Goal: Use online tool/utility: Utilize a website feature to perform a specific function

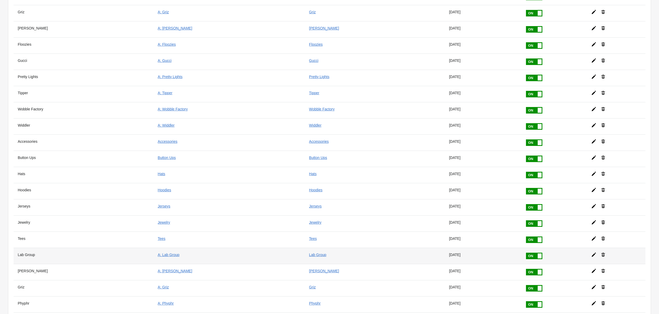
scroll to position [99, 0]
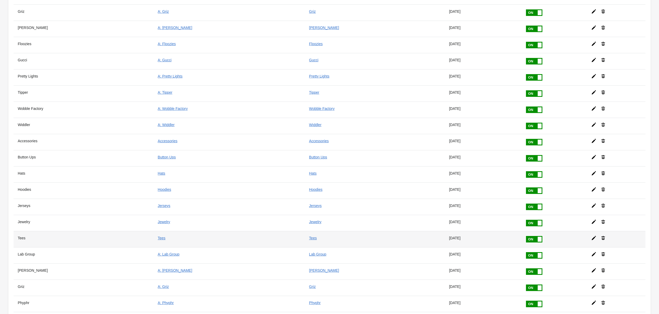
click at [591, 235] on icon at bounding box center [593, 237] width 5 height 5
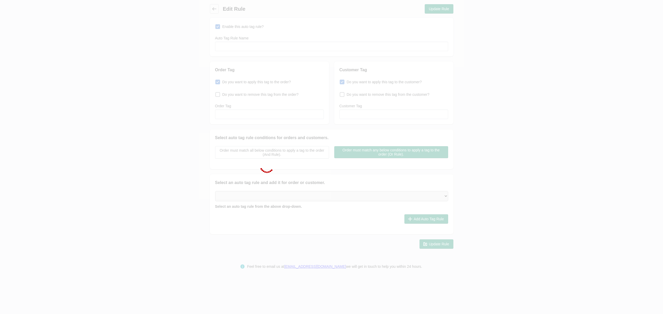
type input "Tees"
checkbox input "true"
type input "Tees"
checkbox input "true"
type input "Tees"
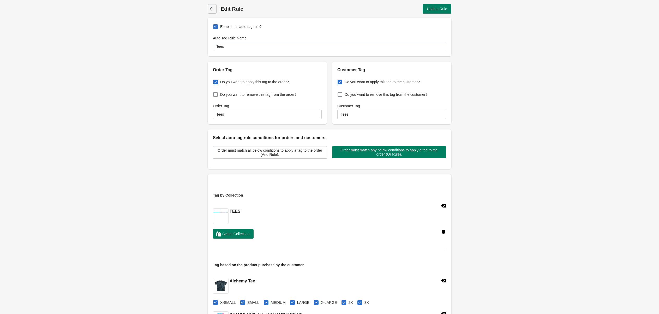
scroll to position [179, 0]
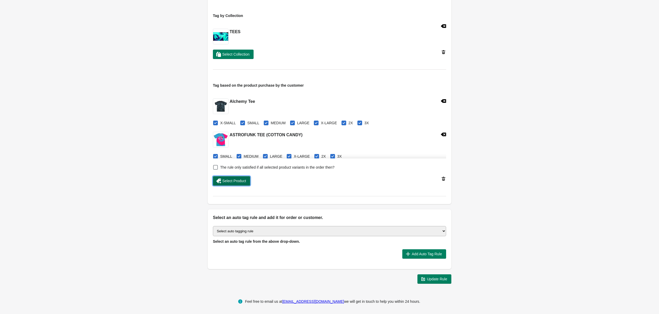
click at [232, 179] on span "Select Product" at bounding box center [234, 181] width 24 height 4
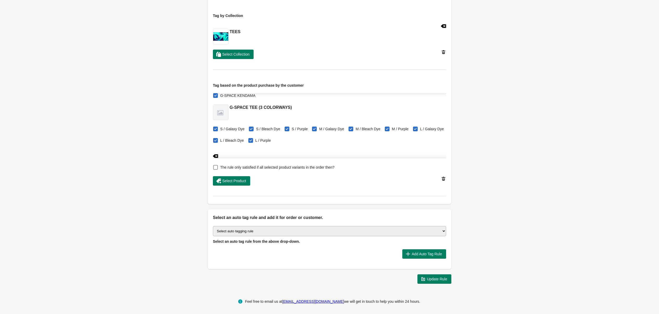
scroll to position [4034, 0]
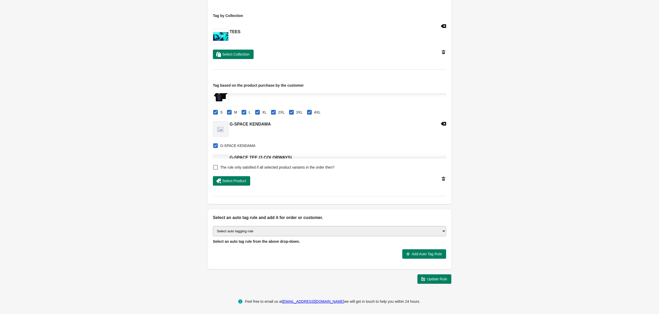
click at [215, 143] on span at bounding box center [215, 145] width 5 height 5
click at [214, 144] on input "G-SPACE KENDAMA" at bounding box center [214, 144] width 0 height 0
checkbox input "false"
click at [433, 278] on span "Update Rule" at bounding box center [437, 279] width 20 height 4
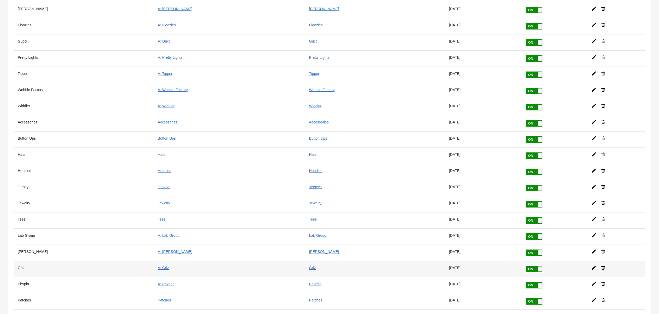
scroll to position [123, 0]
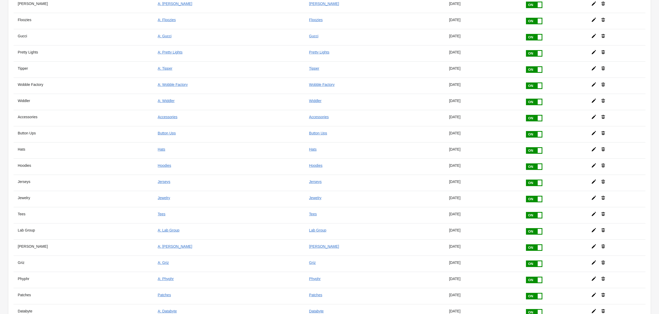
click at [591, 211] on icon at bounding box center [593, 213] width 5 height 5
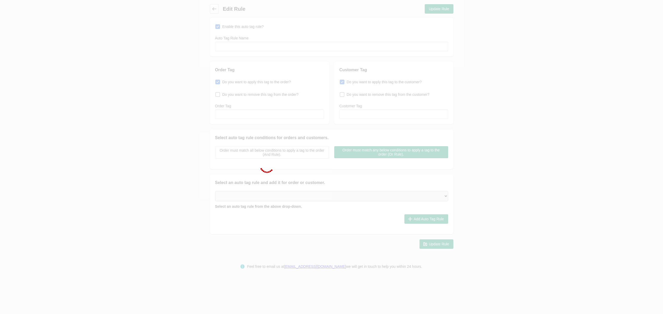
type input "Tees"
checkbox input "true"
type input "Tees"
checkbox input "true"
type input "Tees"
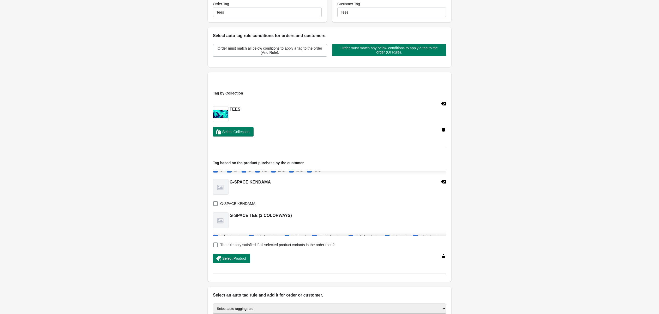
scroll to position [4047, 0]
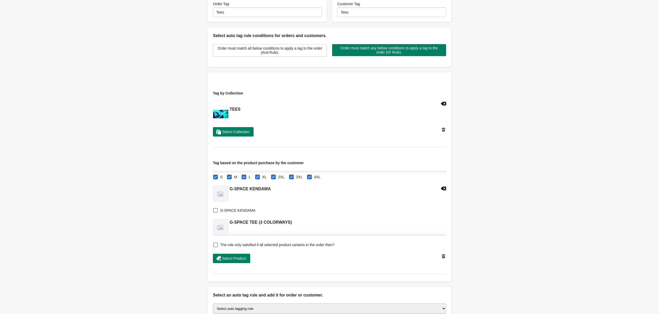
click at [441, 187] on icon at bounding box center [443, 188] width 5 height 5
checkbox input "true"
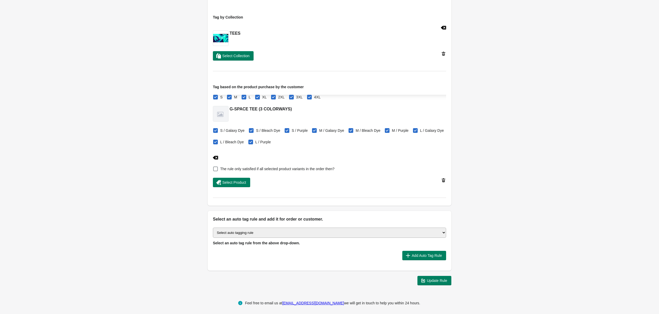
scroll to position [179, 0]
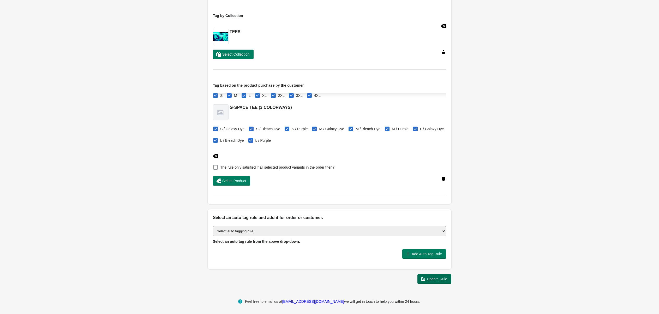
click at [438, 277] on span "Update Rule" at bounding box center [437, 279] width 20 height 4
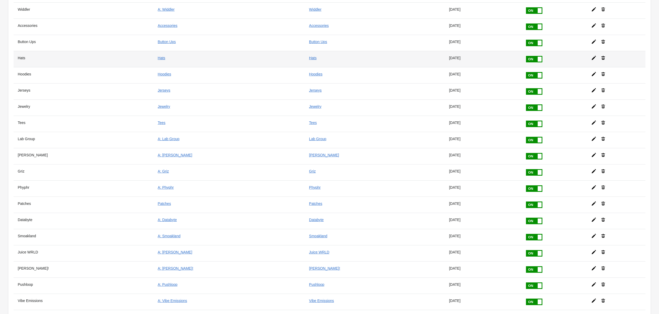
scroll to position [216, 0]
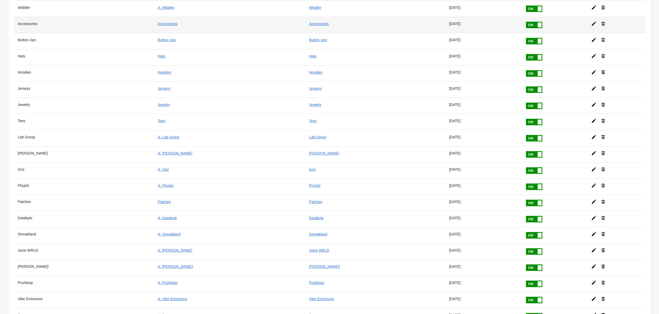
click at [591, 22] on icon at bounding box center [593, 23] width 5 height 5
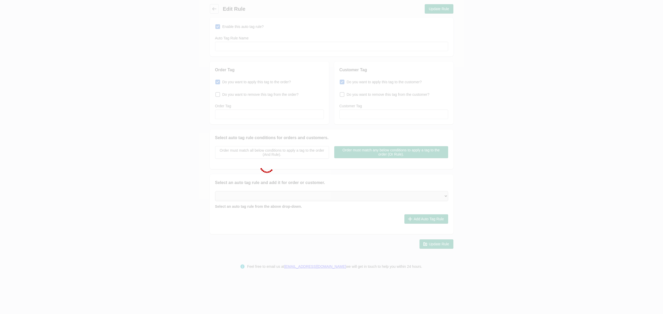
type input "Accessories"
checkbox input "true"
type input "Accessories"
checkbox input "true"
type input "Accessories"
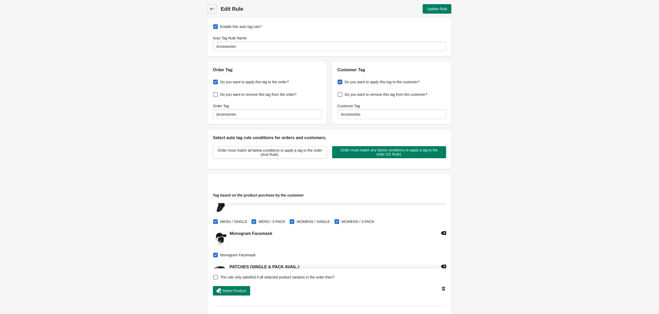
scroll to position [292, 0]
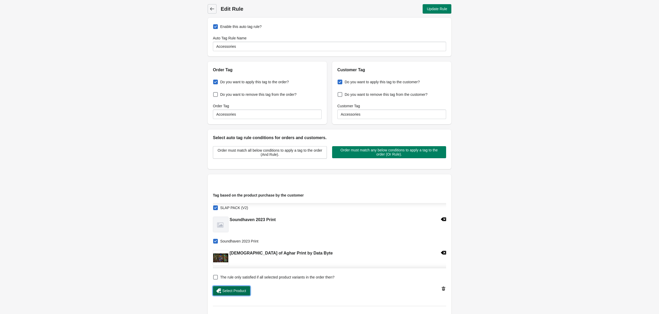
click at [236, 289] on span "Select Product" at bounding box center [234, 290] width 24 height 4
click at [433, 7] on span "Update Rule" at bounding box center [437, 9] width 20 height 4
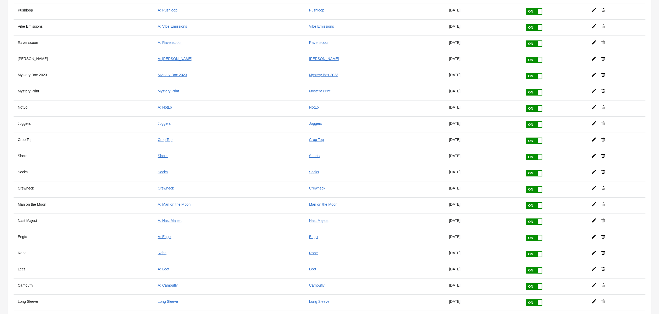
scroll to position [1189, 0]
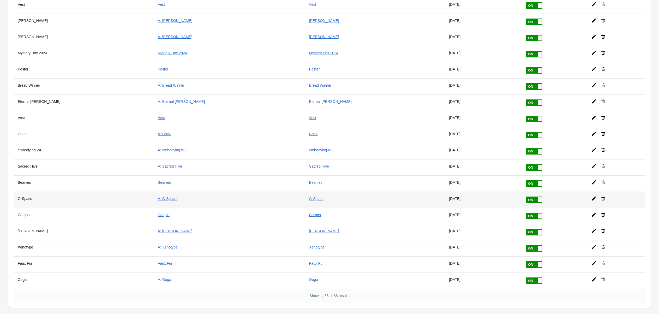
click at [591, 196] on icon at bounding box center [593, 198] width 5 height 5
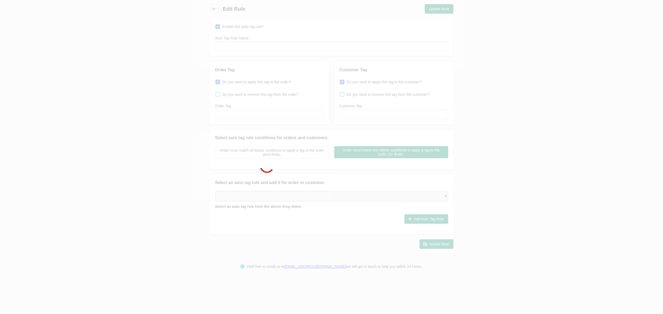
type input "G-Space"
checkbox input "true"
type input "A: G-Space"
checkbox input "true"
type input "G-Space"
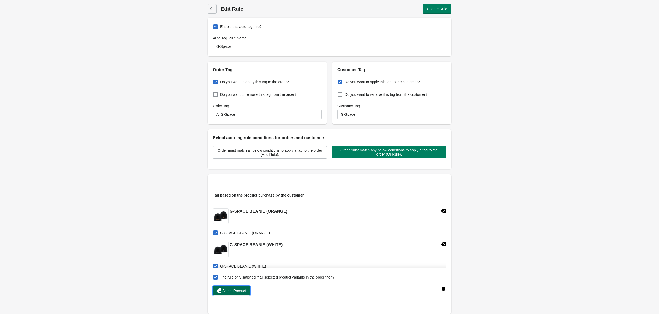
click at [241, 290] on span "Select Product" at bounding box center [234, 290] width 24 height 4
click at [439, 10] on span "Update Rule" at bounding box center [437, 9] width 20 height 4
